Goal: Transaction & Acquisition: Obtain resource

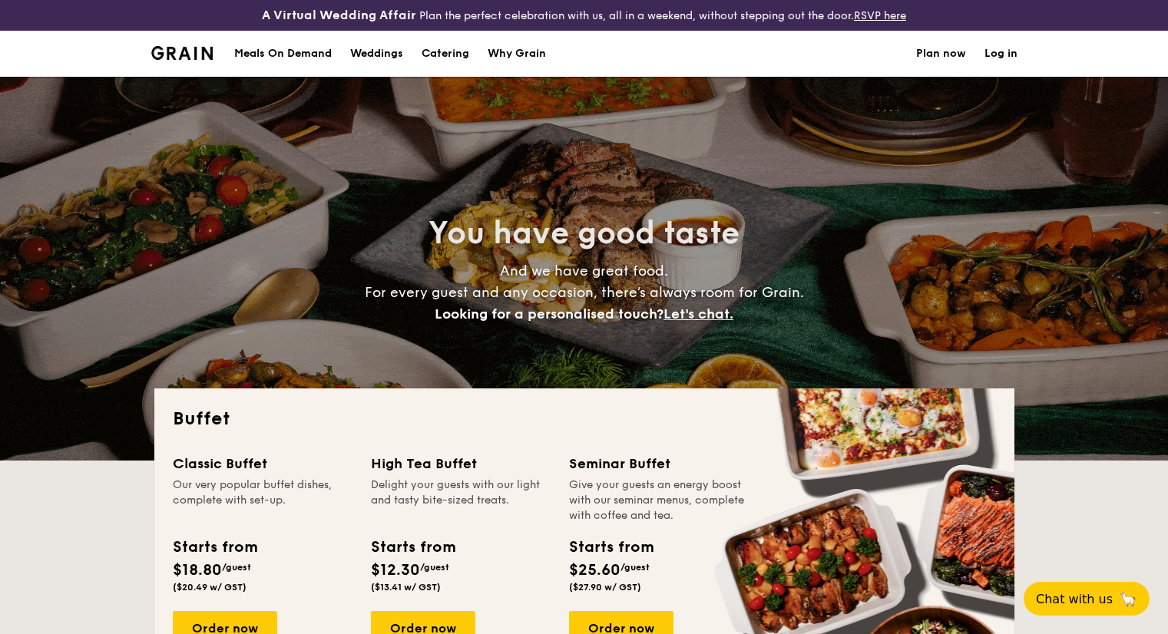
select select
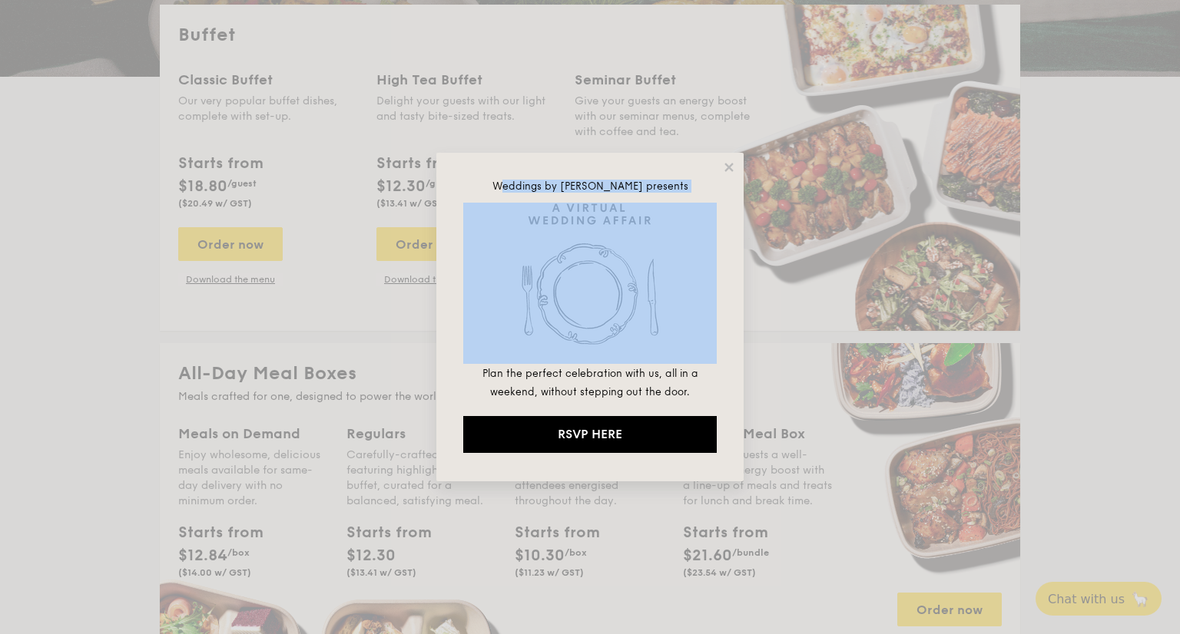
drag, startPoint x: 541, startPoint y: 184, endPoint x: 638, endPoint y: 213, distance: 101.6
click at [638, 213] on div "Weddings by [PERSON_NAME] presents Plan the perfect celebration with us, all in…" at bounding box center [589, 316] width 253 height 273
click at [641, 225] on img at bounding box center [589, 283] width 253 height 161
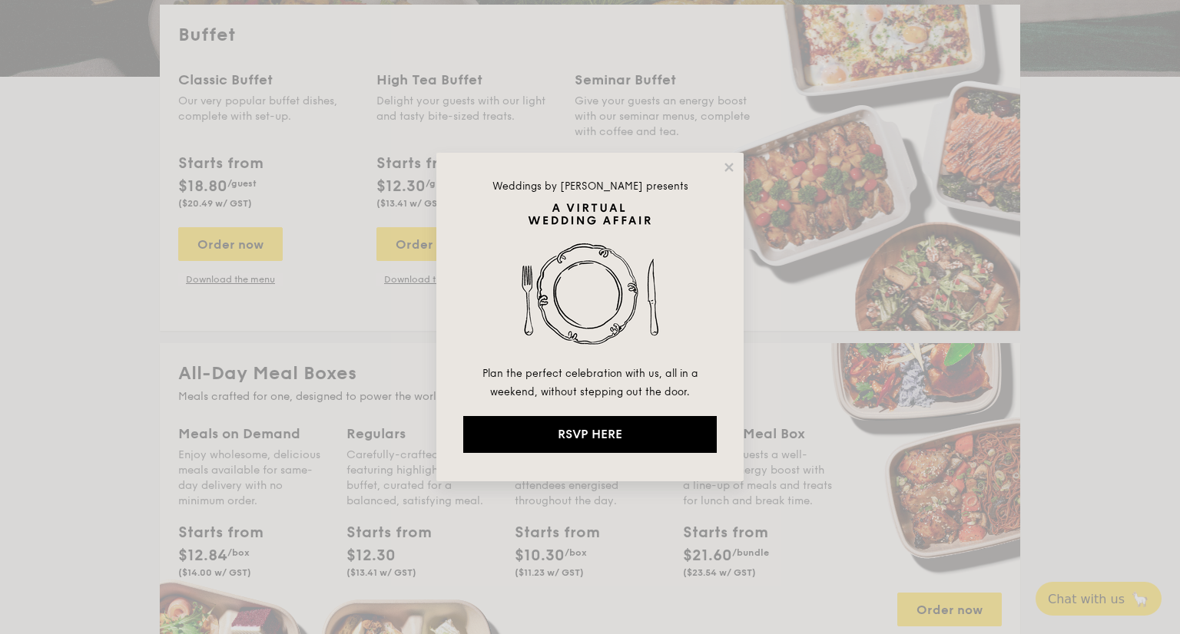
click at [607, 364] on p "Plan the perfect celebration with us, all in a weekend, without stepping out th…" at bounding box center [589, 382] width 253 height 37
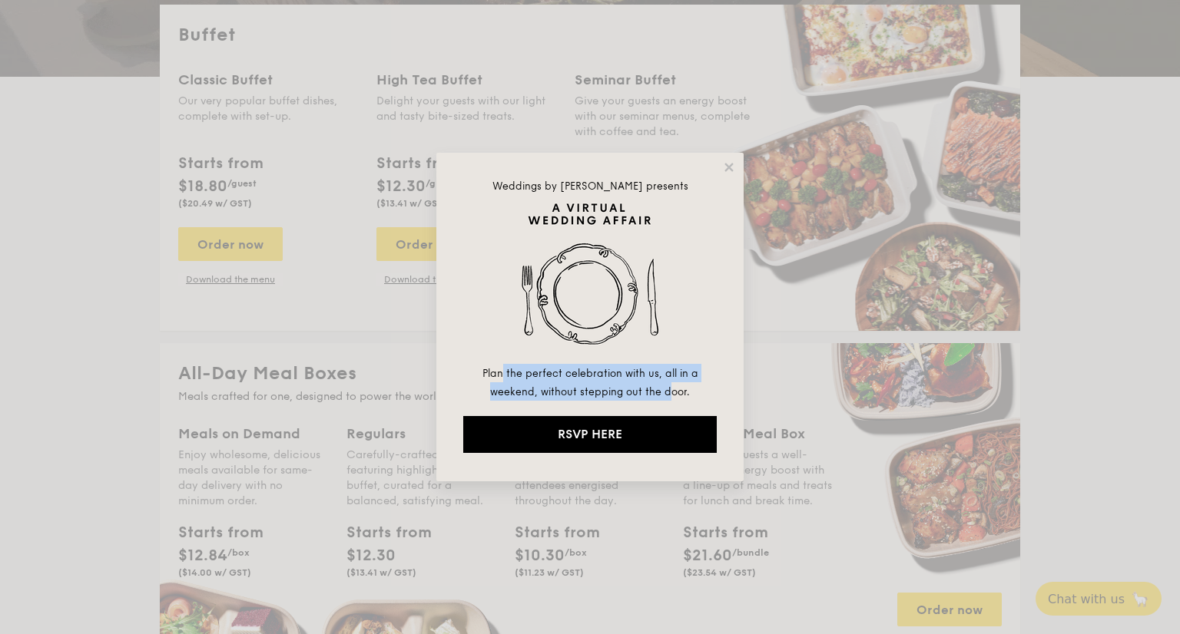
drag, startPoint x: 667, startPoint y: 392, endPoint x: 506, endPoint y: 375, distance: 162.2
click at [506, 375] on span "Plan the perfect celebration with us, all in a weekend, without stepping out th…" at bounding box center [590, 383] width 216 height 31
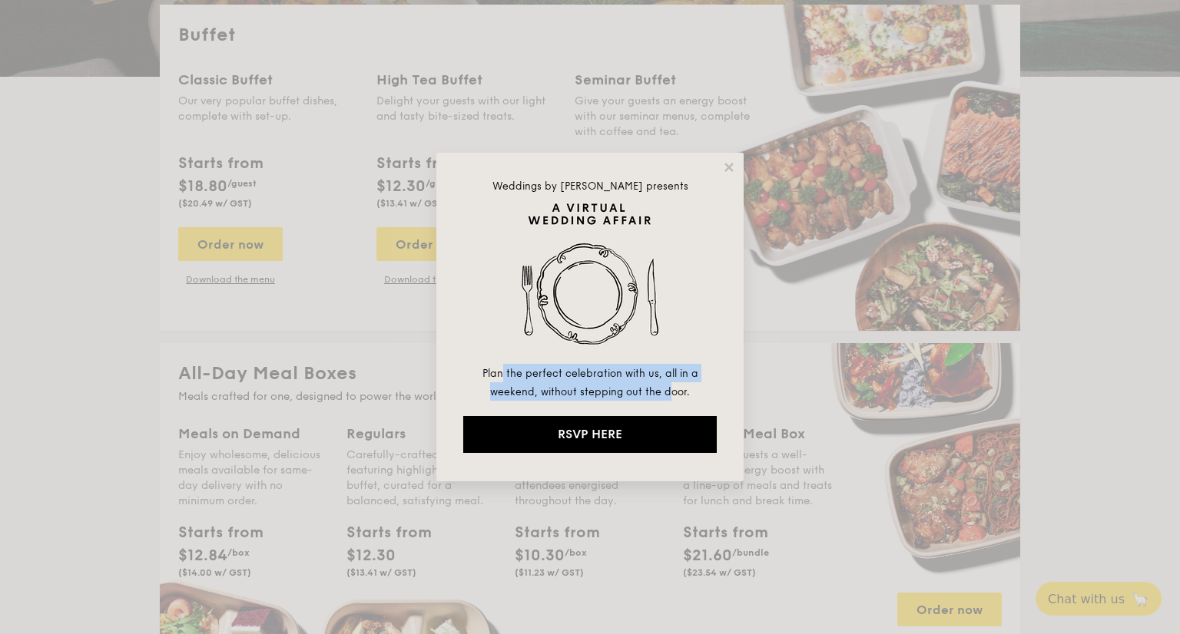
click at [506, 375] on span "Plan the perfect celebration with us, all in a weekend, without stepping out th…" at bounding box center [590, 383] width 216 height 31
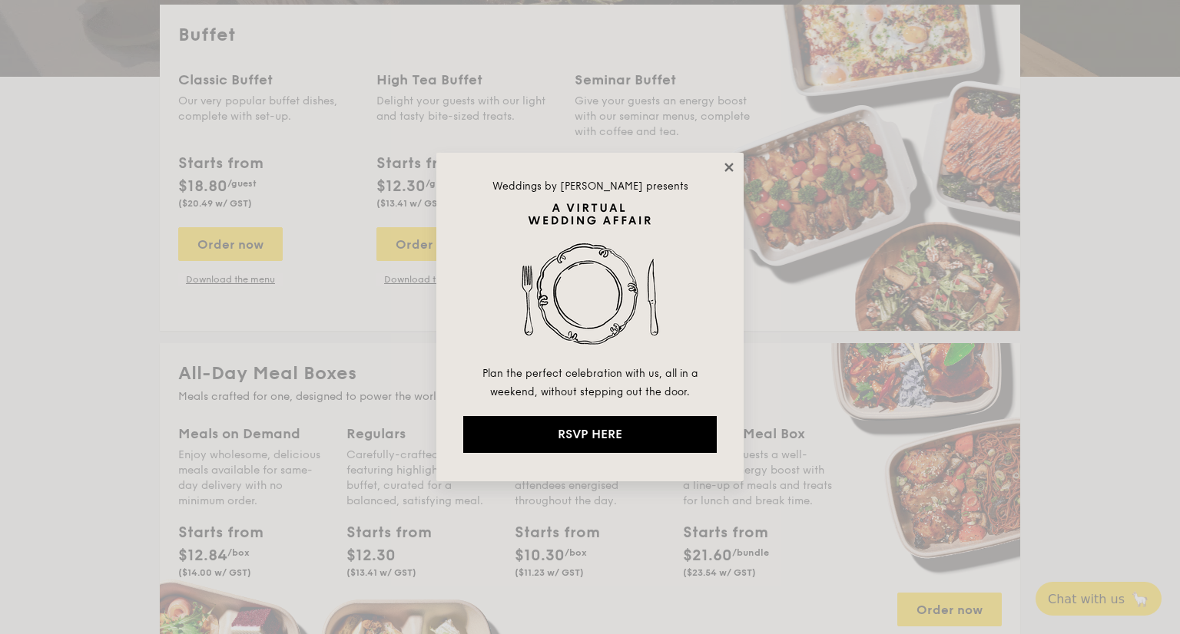
click at [722, 167] on icon at bounding box center [729, 168] width 14 height 14
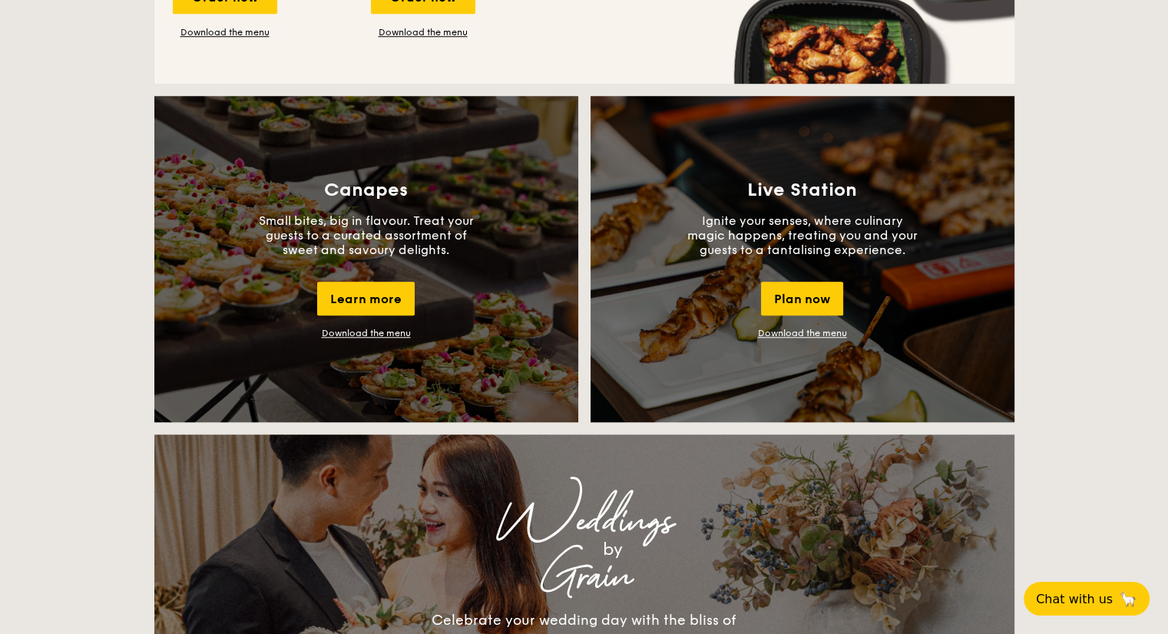
scroll to position [1383, 0]
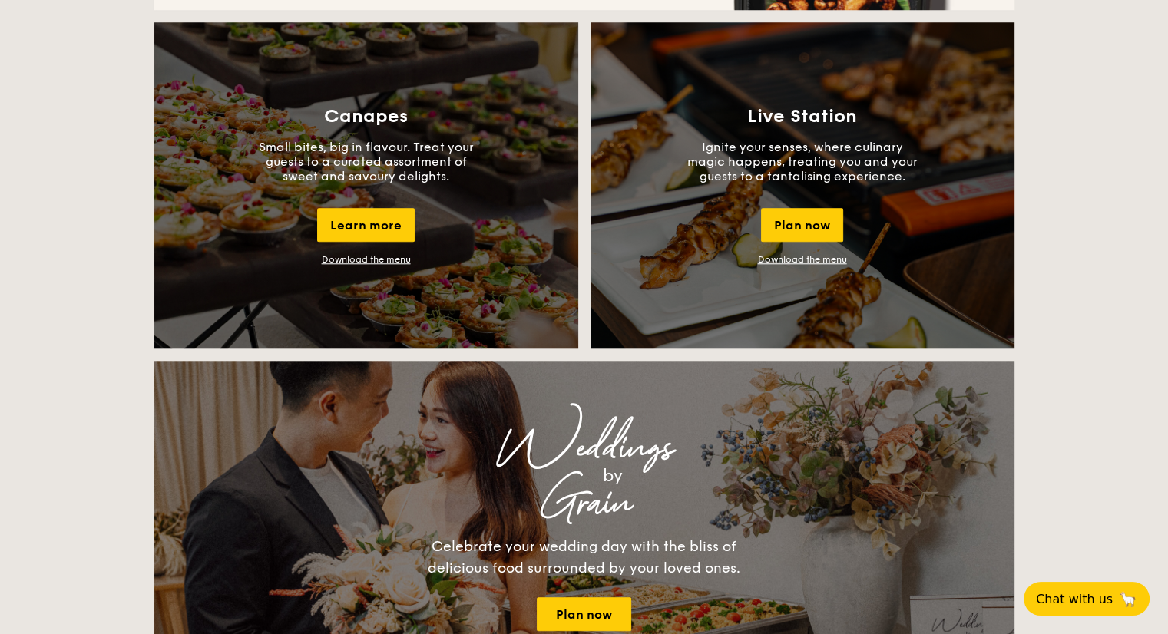
click at [886, 239] on div "Live Station Ignite your senses, where culinary magic happens, treating you and…" at bounding box center [803, 185] width 424 height 326
click at [826, 260] on link "Download the menu" at bounding box center [802, 259] width 89 height 11
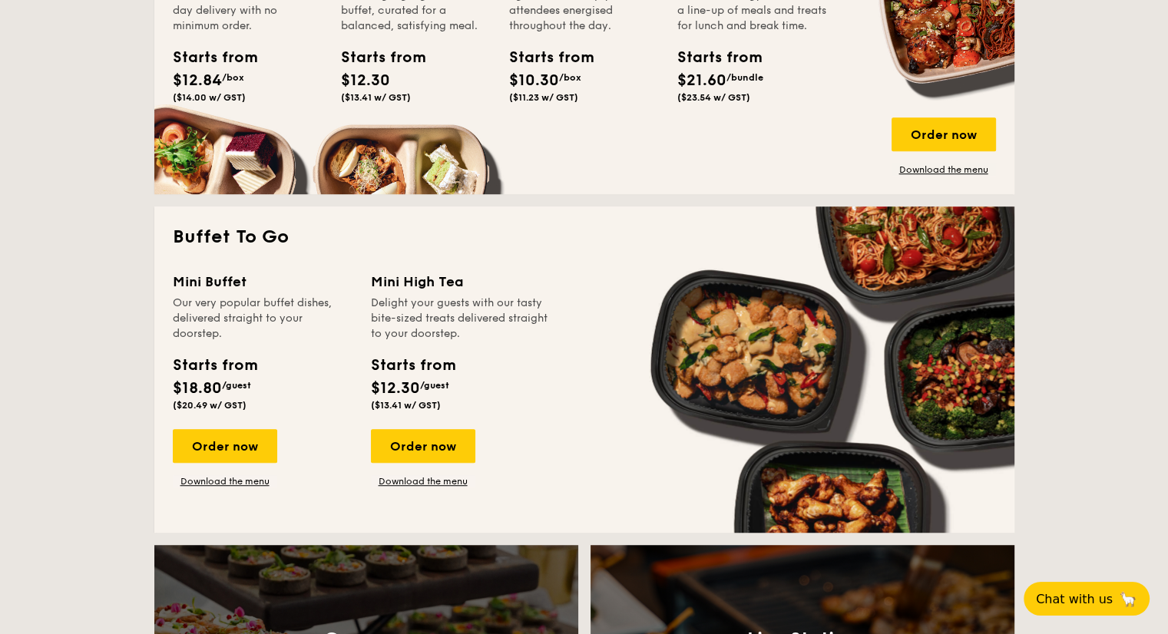
scroll to position [845, 0]
